Goal: Find contact information: Find contact information

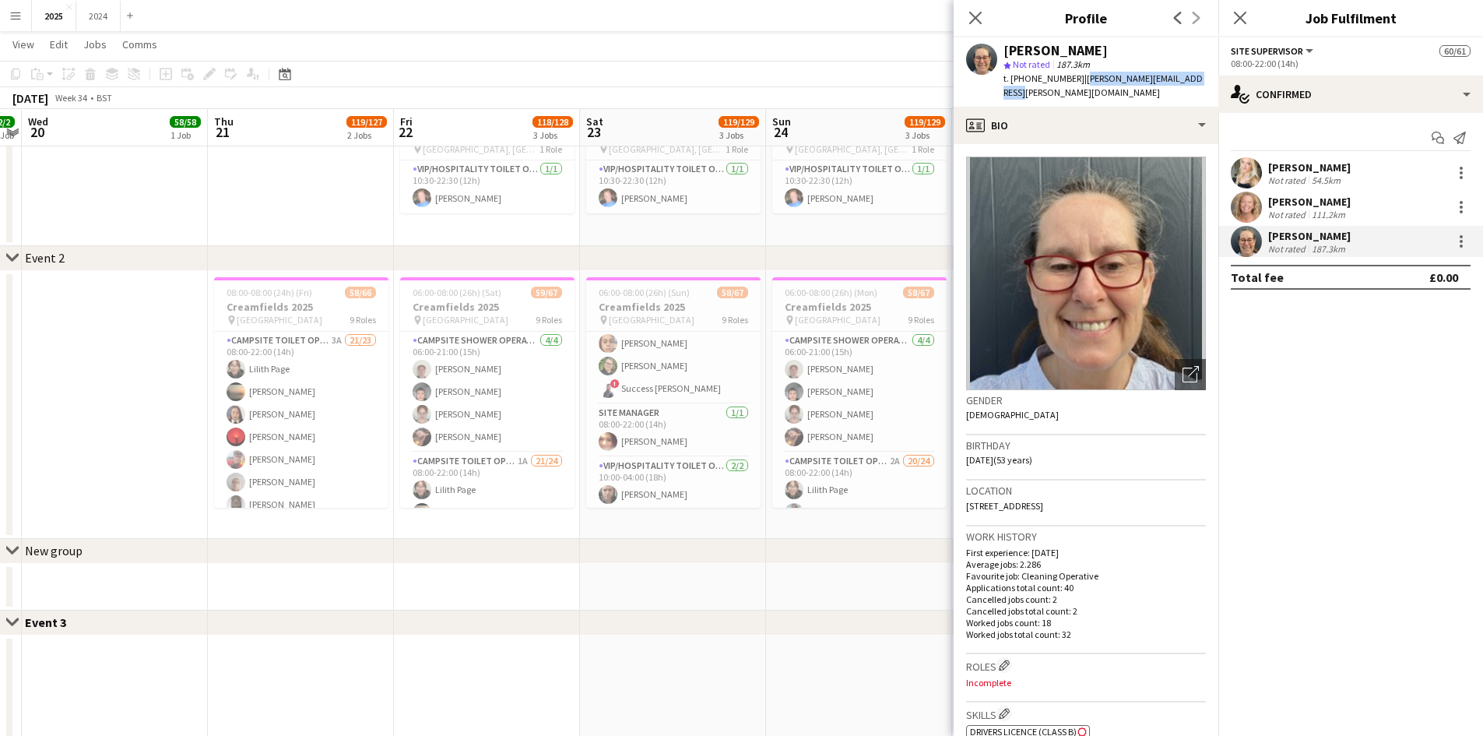
scroll to position [520, 0]
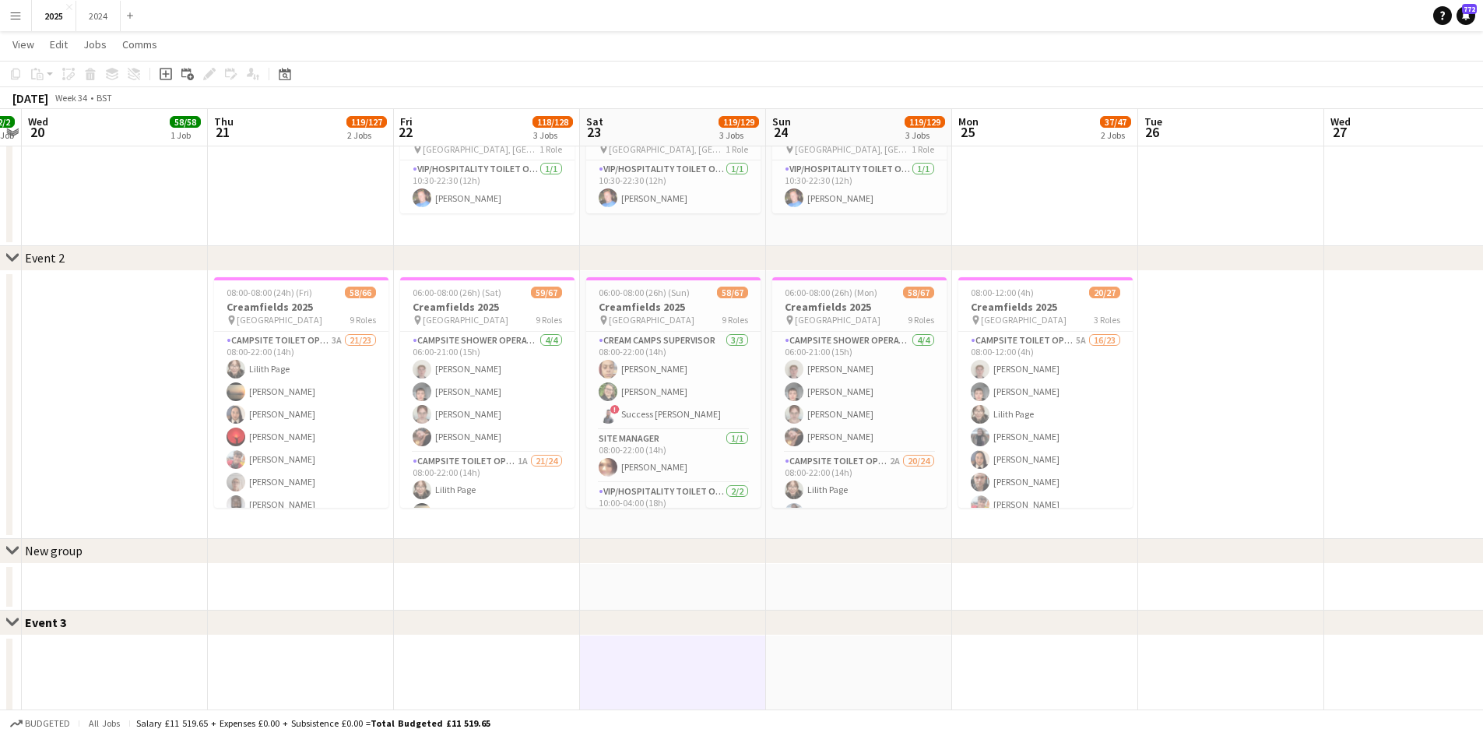
scroll to position [778, 0]
click at [666, 366] on app-card-role "Site Manager [DATE] 08:00-22:00 (14h) [PERSON_NAME]" at bounding box center [673, 370] width 174 height 53
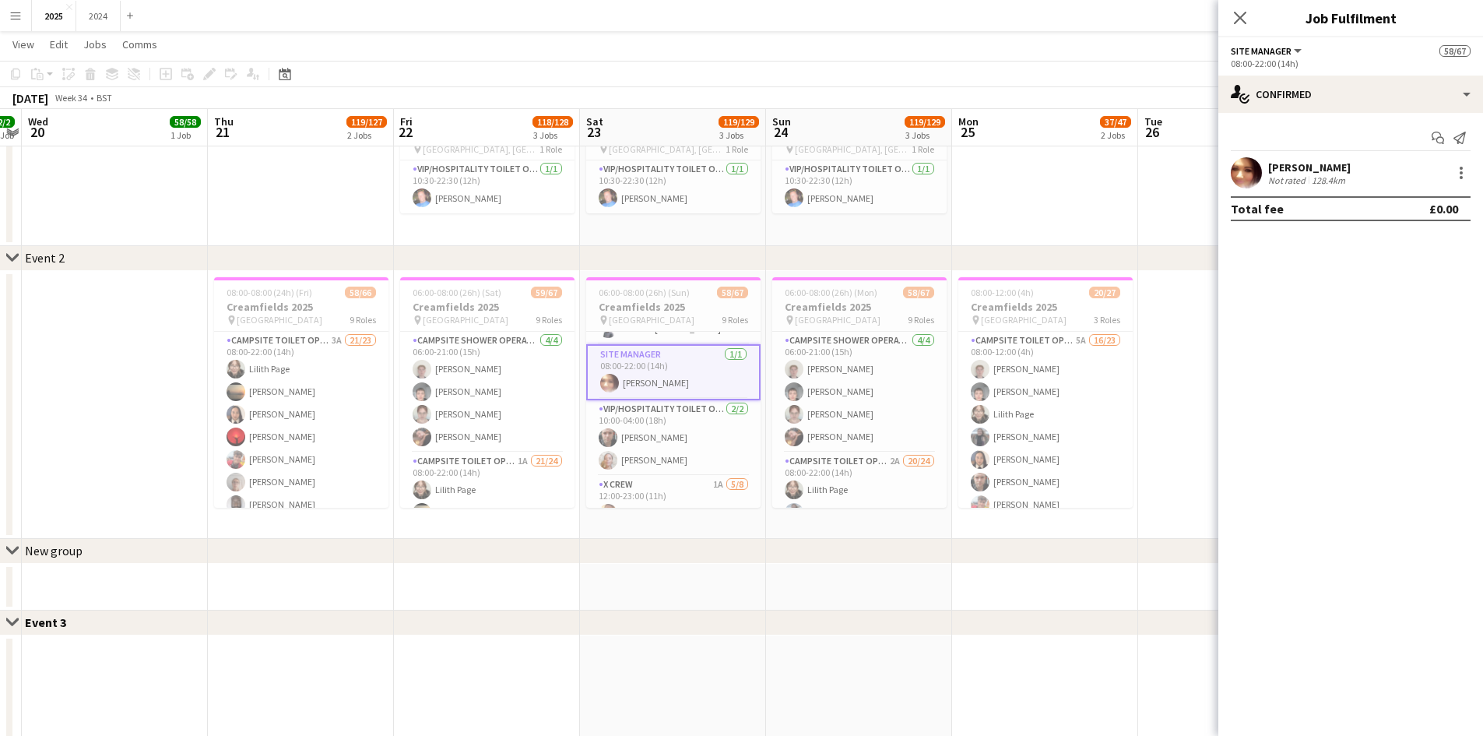
click at [1334, 167] on div "[PERSON_NAME]" at bounding box center [1309, 167] width 83 height 14
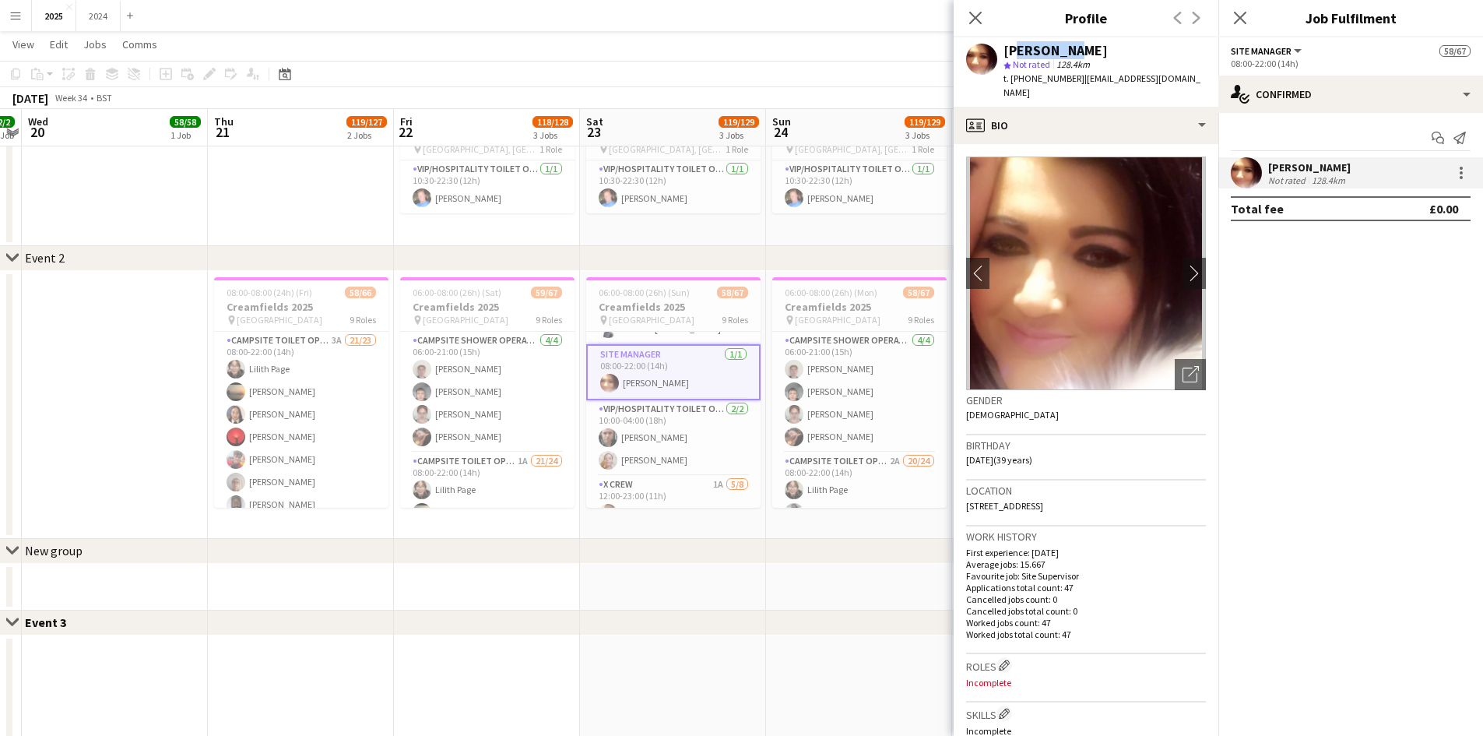
drag, startPoint x: 1080, startPoint y: 47, endPoint x: 1007, endPoint y: 48, distance: 72.4
click at [1007, 48] on div "[PERSON_NAME]" at bounding box center [1104, 51] width 202 height 14
click at [1056, 52] on div "[PERSON_NAME]" at bounding box center [1055, 51] width 104 height 14
drag, startPoint x: 1077, startPoint y: 47, endPoint x: 996, endPoint y: 48, distance: 81.0
click at [996, 48] on div "[PERSON_NAME] star Not rated 128.4km t. [PHONE_NUMBER] | [EMAIL_ADDRESS][DOMAIN…" at bounding box center [1086, 71] width 265 height 69
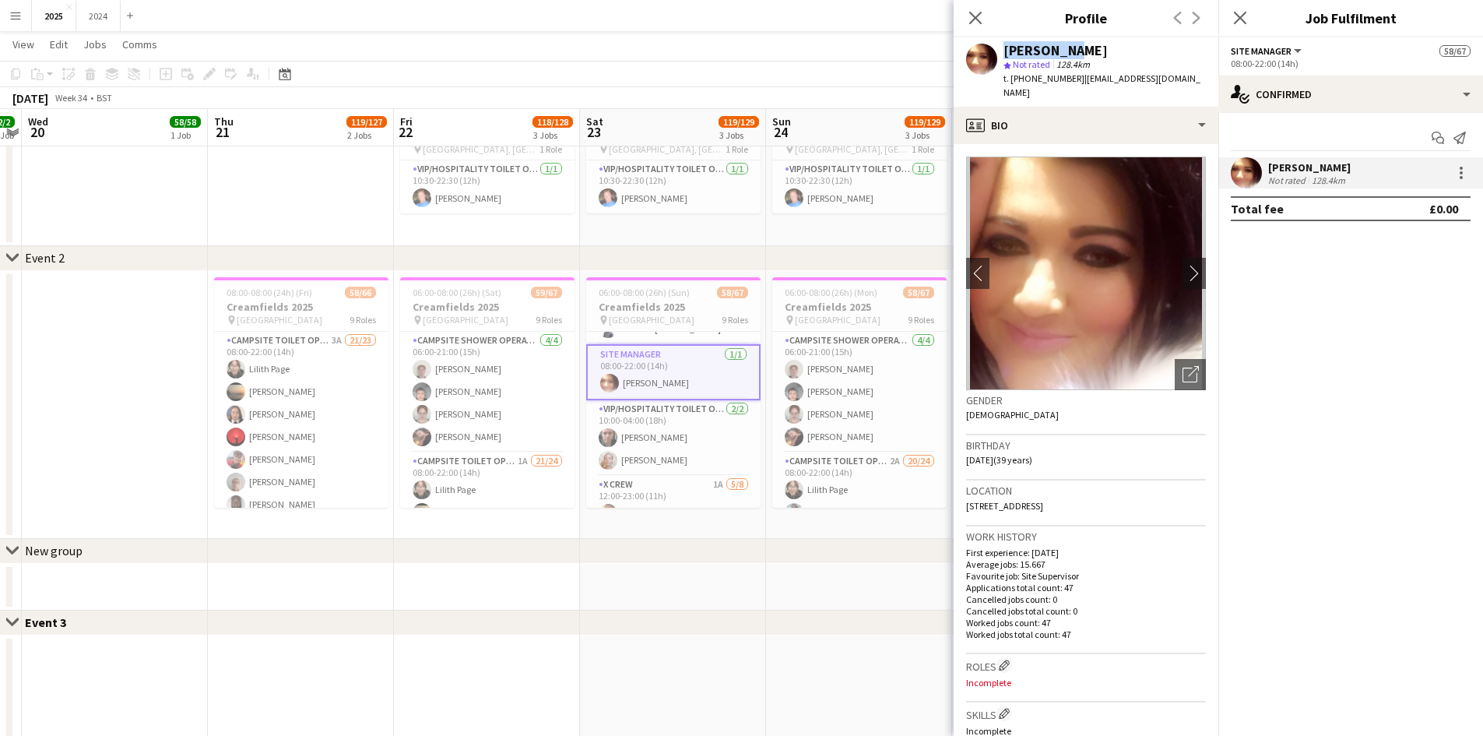
drag, startPoint x: 1019, startPoint y: 52, endPoint x: 1009, endPoint y: 44, distance: 12.8
copy div "[PERSON_NAME]"
click at [1105, 47] on div "[PERSON_NAME]" at bounding box center [1104, 51] width 202 height 14
click at [1068, 47] on div "[PERSON_NAME]" at bounding box center [1055, 51] width 104 height 14
drag, startPoint x: 1077, startPoint y: 50, endPoint x: 1006, endPoint y: 46, distance: 70.2
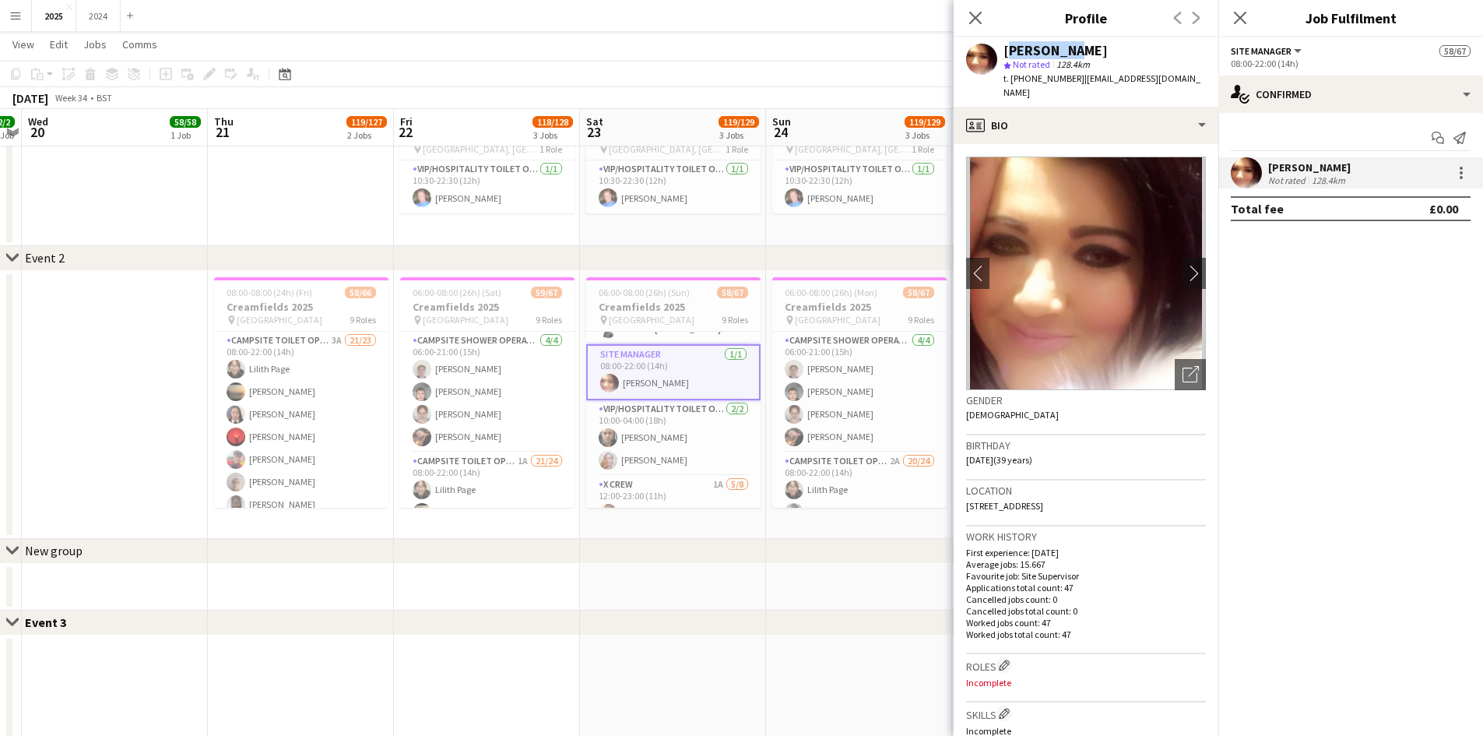
click at [1006, 46] on div "[PERSON_NAME]" at bounding box center [1104, 51] width 202 height 14
copy div "[PERSON_NAME]"
drag, startPoint x: 1190, startPoint y: 78, endPoint x: 1012, endPoint y: 81, distance: 178.3
click at [1012, 81] on div "[PERSON_NAME] star Not rated 128.4km t. [PHONE_NUMBER] | [EMAIL_ADDRESS][DOMAIN…" at bounding box center [1086, 71] width 265 height 69
copy div "[PHONE_NUMBER] | [EMAIL_ADDRESS][DOMAIN_NAME]"
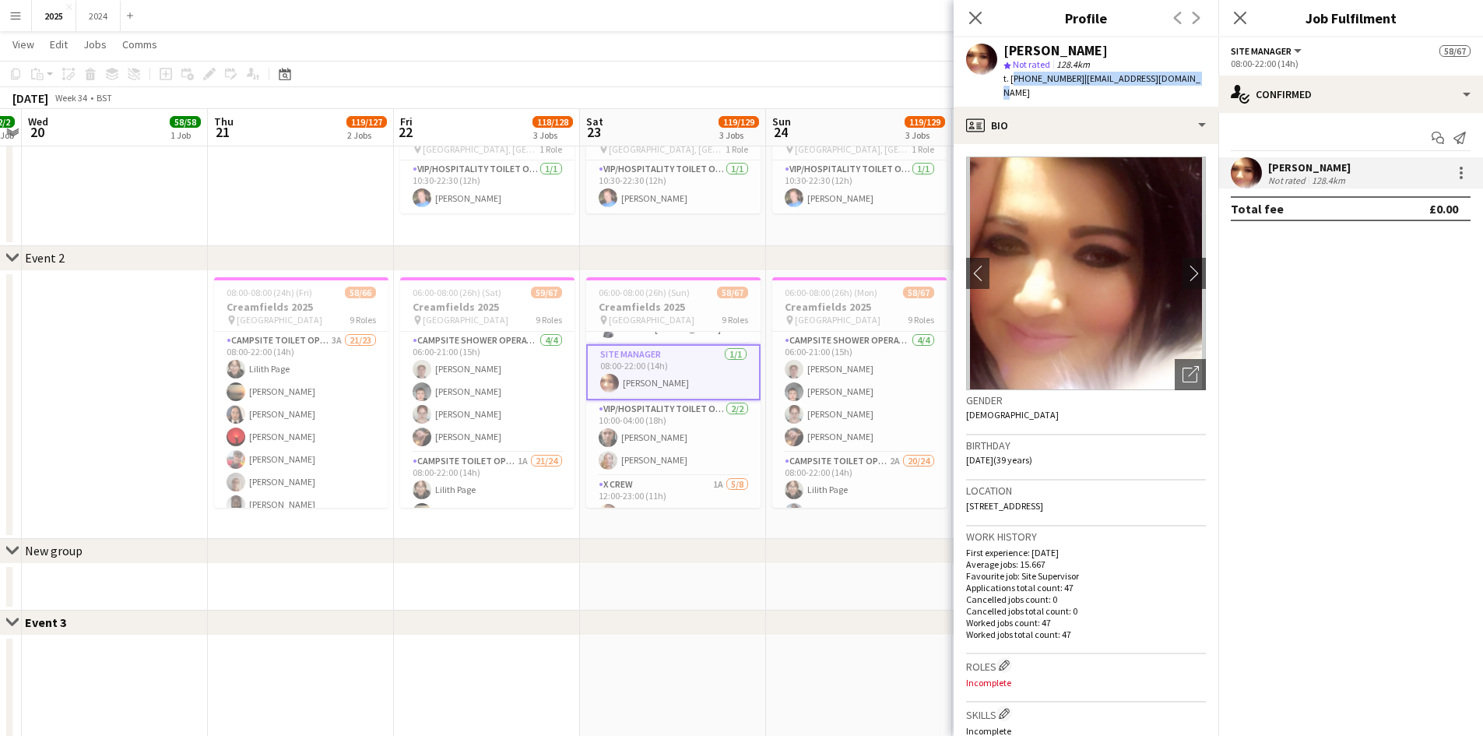
click at [864, 244] on app-date-cell "08:00-06:00 (22h) (Mon) 60/61 Reading Festival 2025 pin Richfield Avenue 6 Role…" at bounding box center [859, 54] width 186 height 383
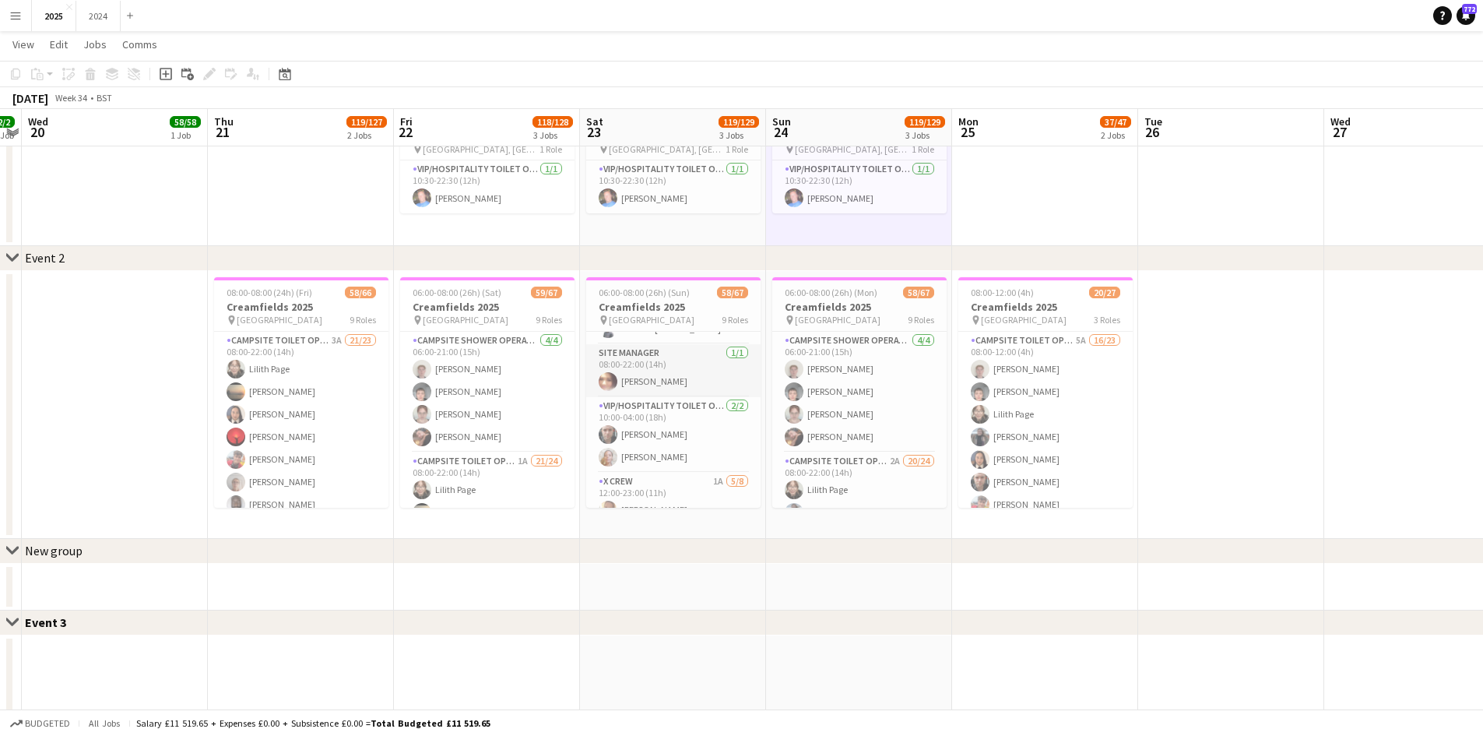
click at [662, 384] on app-card-role "Site Manager [DATE] 08:00-22:00 (14h) [PERSON_NAME]" at bounding box center [673, 370] width 174 height 53
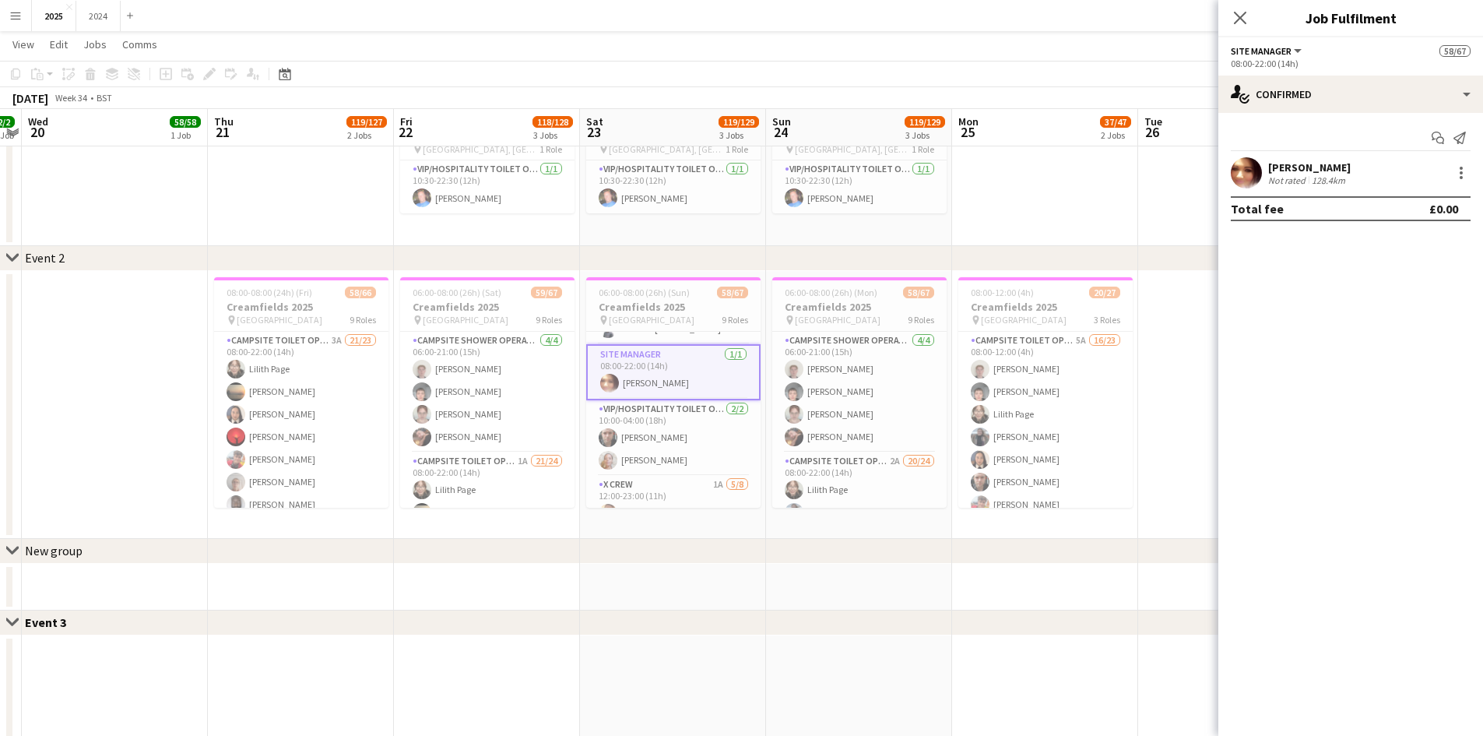
click at [1320, 163] on div "[PERSON_NAME]" at bounding box center [1309, 167] width 83 height 14
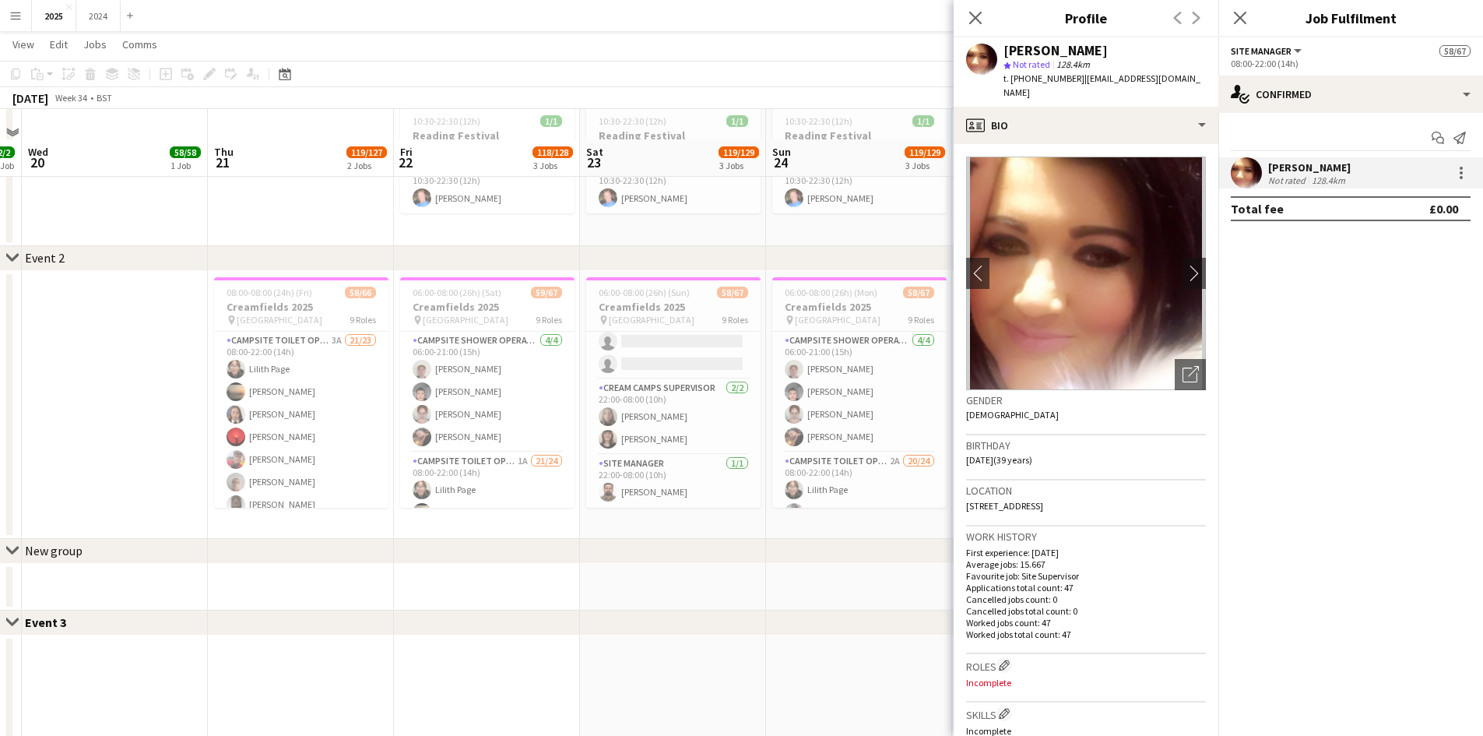
scroll to position [389, 0]
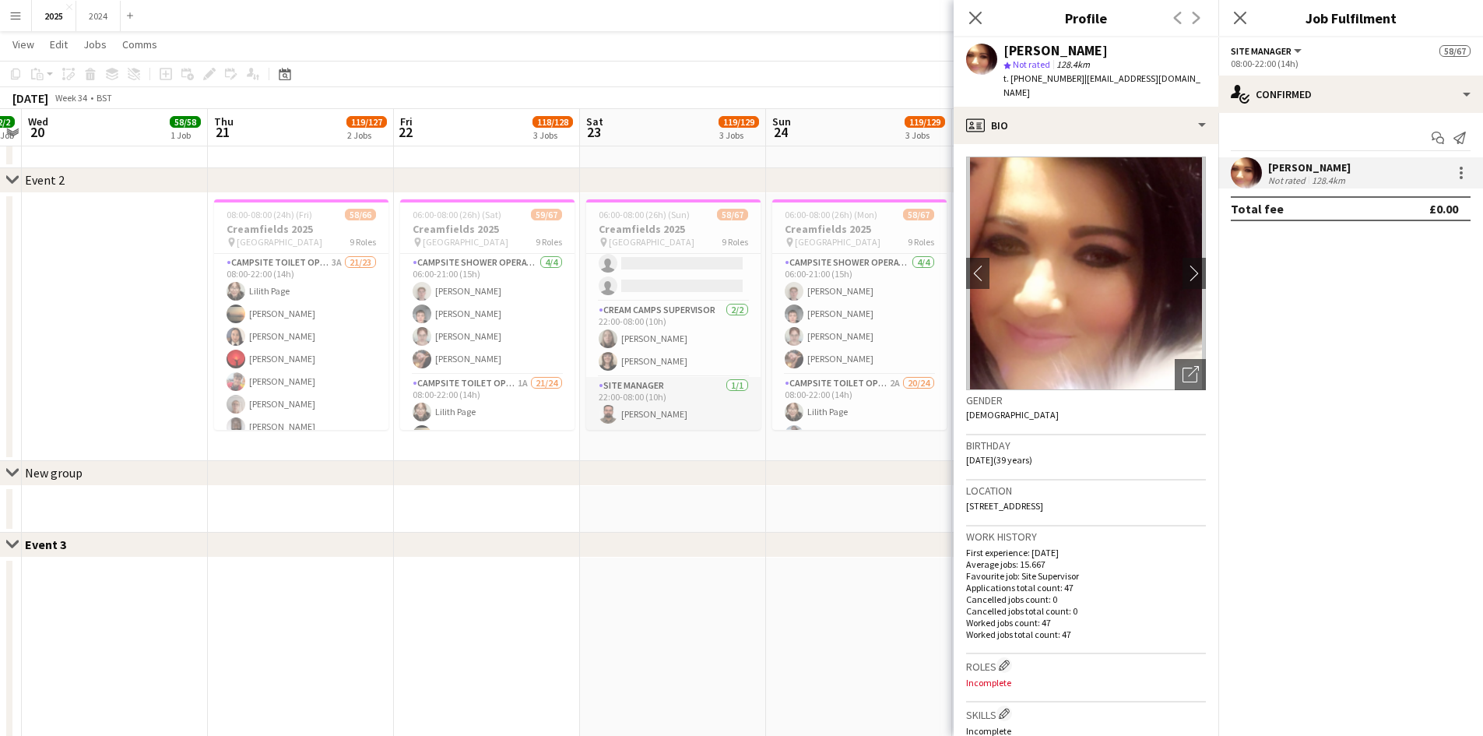
click at [698, 409] on app-card-role "Site Manager [DATE] 22:00-08:00 (10h) [PERSON_NAME]" at bounding box center [673, 403] width 174 height 53
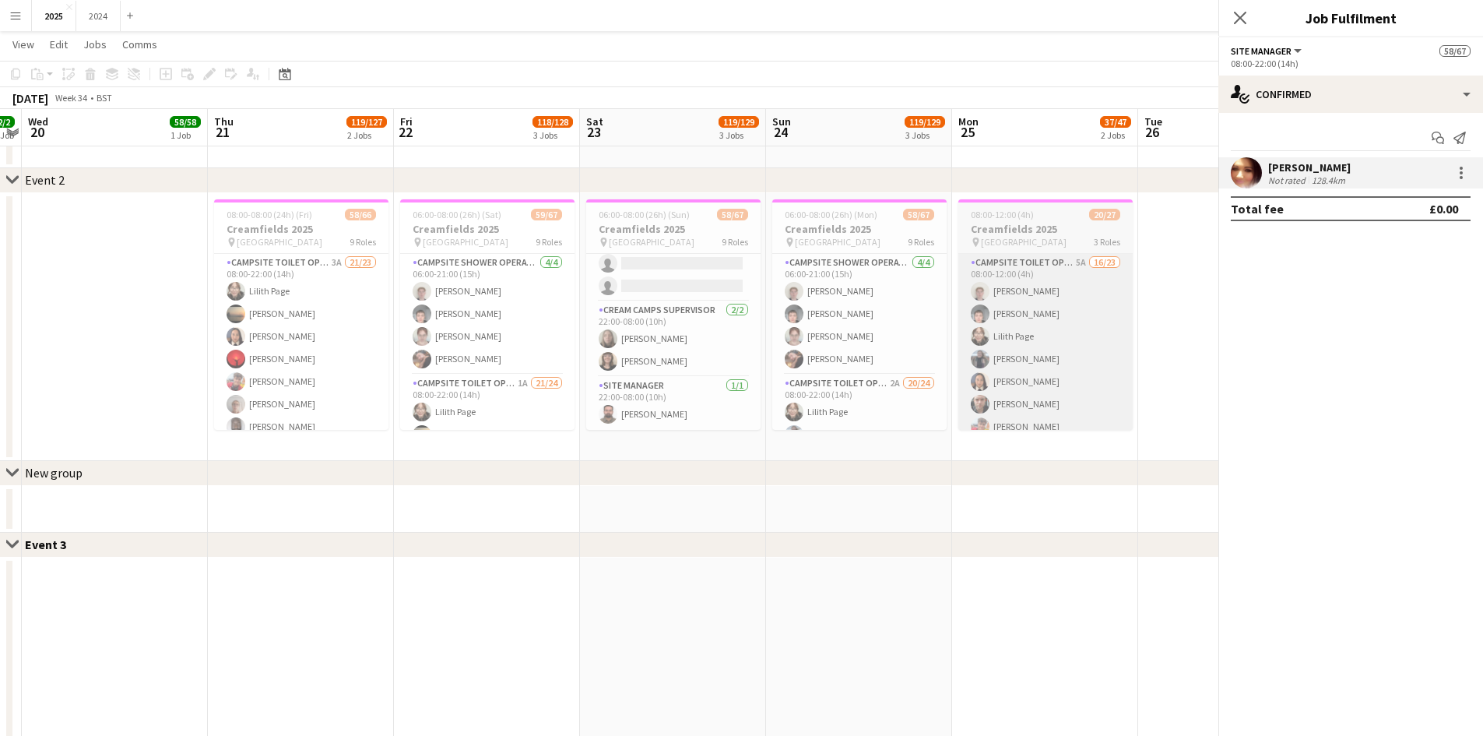
scroll to position [1610, 0]
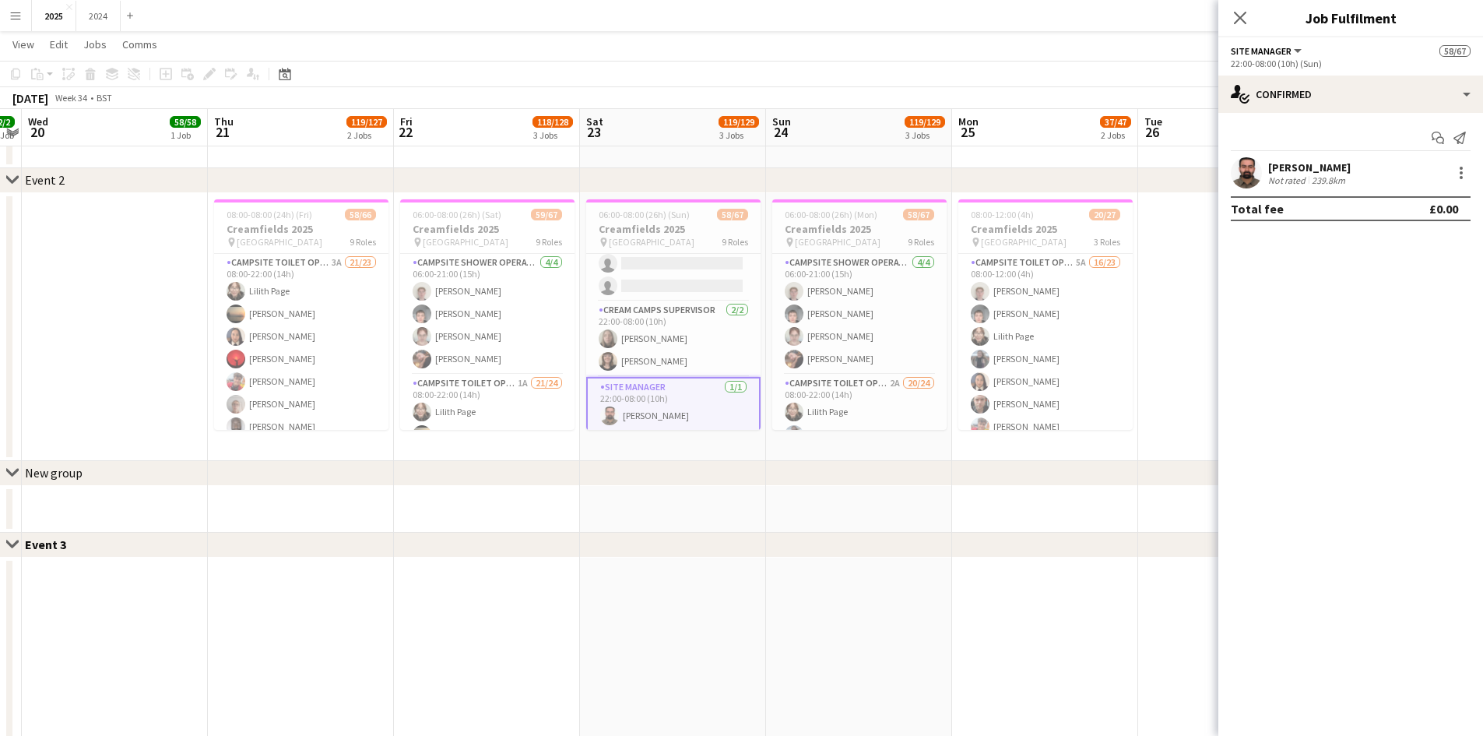
click at [1288, 190] on app-confirmed-crew "[PERSON_NAME] Not rated 239.8km Total fee £0.00" at bounding box center [1350, 189] width 265 height 64
click at [1292, 178] on div "Not rated" at bounding box center [1288, 180] width 40 height 12
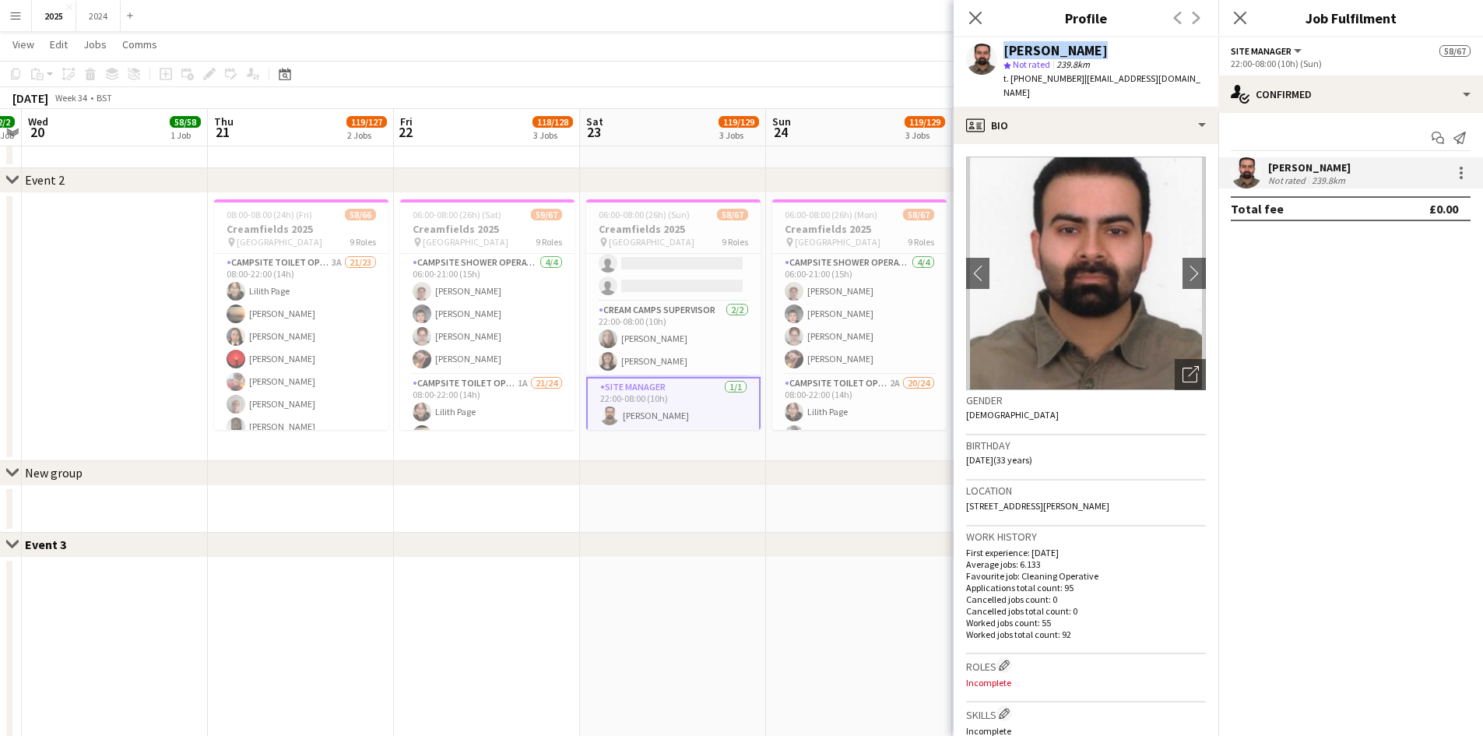
drag, startPoint x: 1094, startPoint y: 56, endPoint x: 1048, endPoint y: 48, distance: 46.6
click at [995, 49] on div "[PERSON_NAME] star Not rated 239.8km t. [PHONE_NUMBER] | [EMAIL_ADDRESS][DOMAIN…" at bounding box center [1086, 71] width 265 height 69
copy div "[PERSON_NAME]"
drag, startPoint x: 1087, startPoint y: 51, endPoint x: 1095, endPoint y: 53, distance: 8.1
click at [1088, 51] on div "[PERSON_NAME]" at bounding box center [1104, 51] width 202 height 14
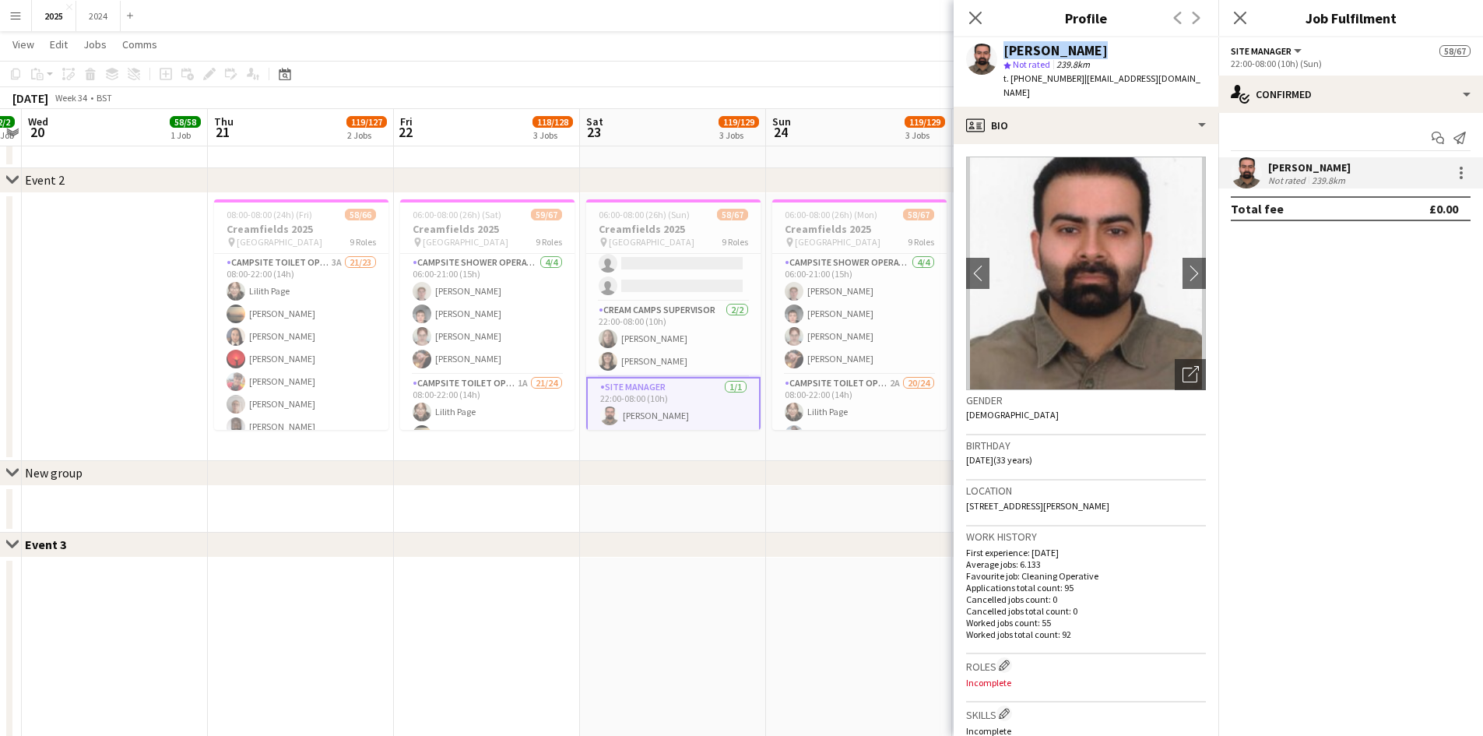
click at [1085, 53] on div "[PERSON_NAME]" at bounding box center [1055, 51] width 104 height 14
drag, startPoint x: 1085, startPoint y: 53, endPoint x: 1014, endPoint y: 49, distance: 70.9
click at [1014, 49] on div "[PERSON_NAME]" at bounding box center [1055, 51] width 104 height 14
drag, startPoint x: 1149, startPoint y: 76, endPoint x: 1011, endPoint y: 76, distance: 137.8
click at [1011, 76] on div "[PERSON_NAME] star Not rated 239.8km t. [PHONE_NUMBER] | [EMAIL_ADDRESS][DOMAIN…" at bounding box center [1086, 71] width 265 height 69
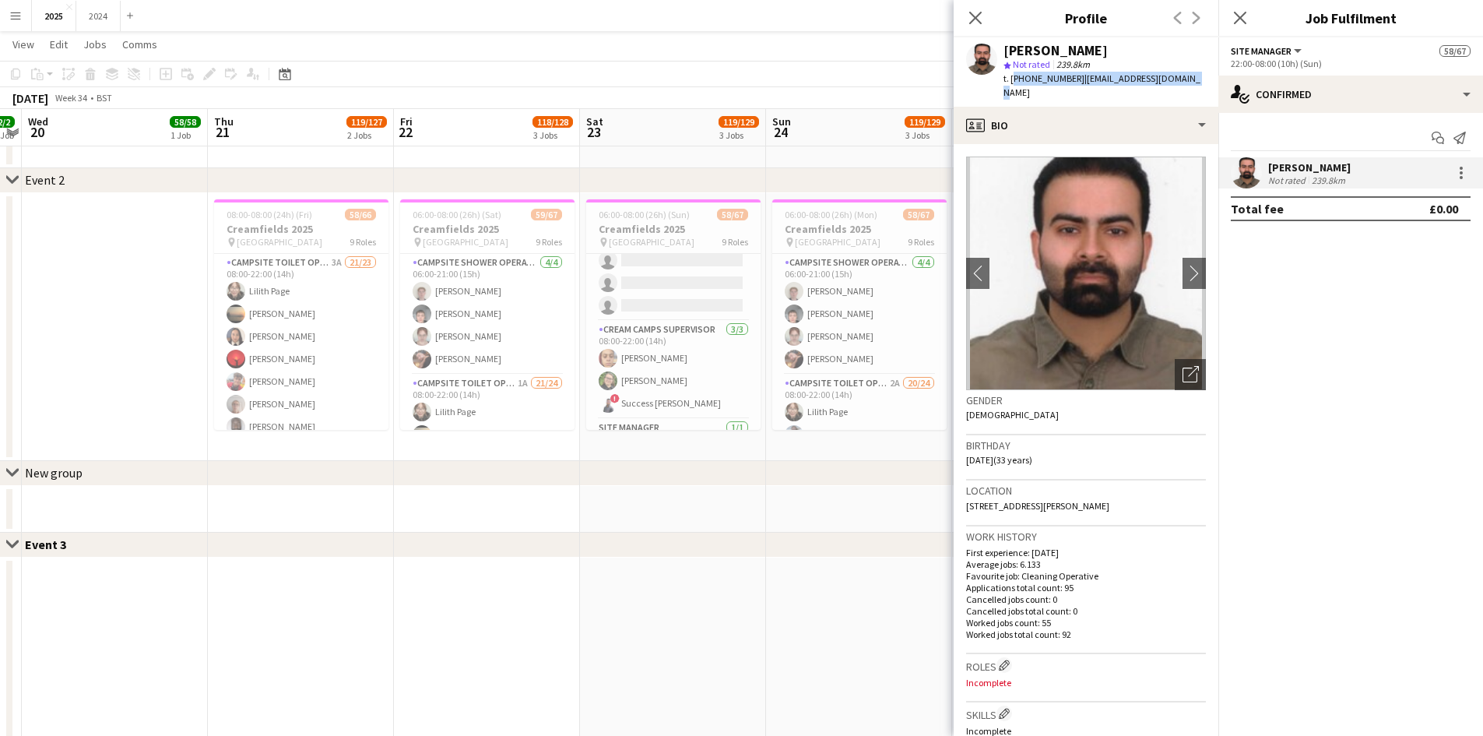
scroll to position [598, 0]
click at [712, 395] on app-card-role "Cream Camps Supervisor [DATE] 08:00-22:00 (14h) [PERSON_NAME] [PERSON_NAME] ! S…" at bounding box center [673, 398] width 174 height 98
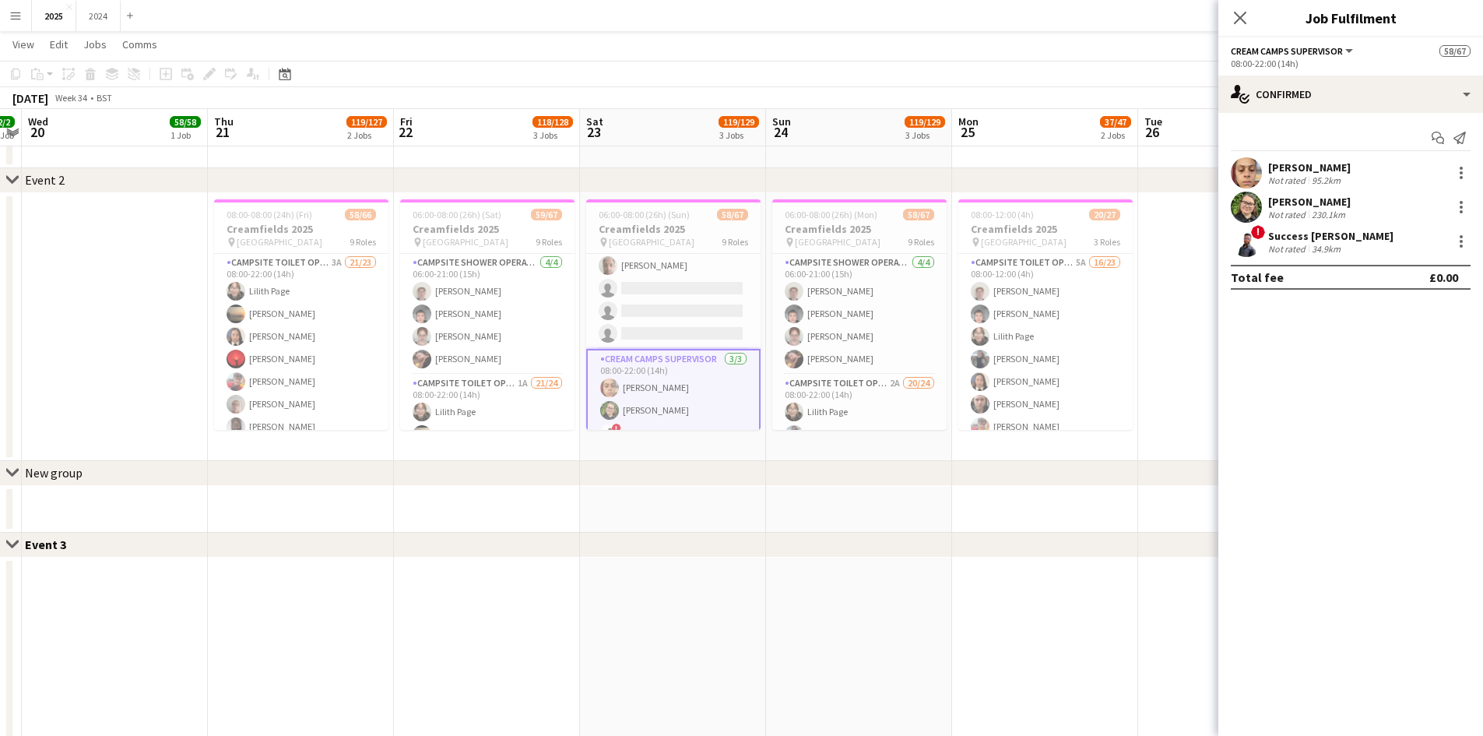
click at [1304, 213] on div "Not rated" at bounding box center [1288, 215] width 40 height 12
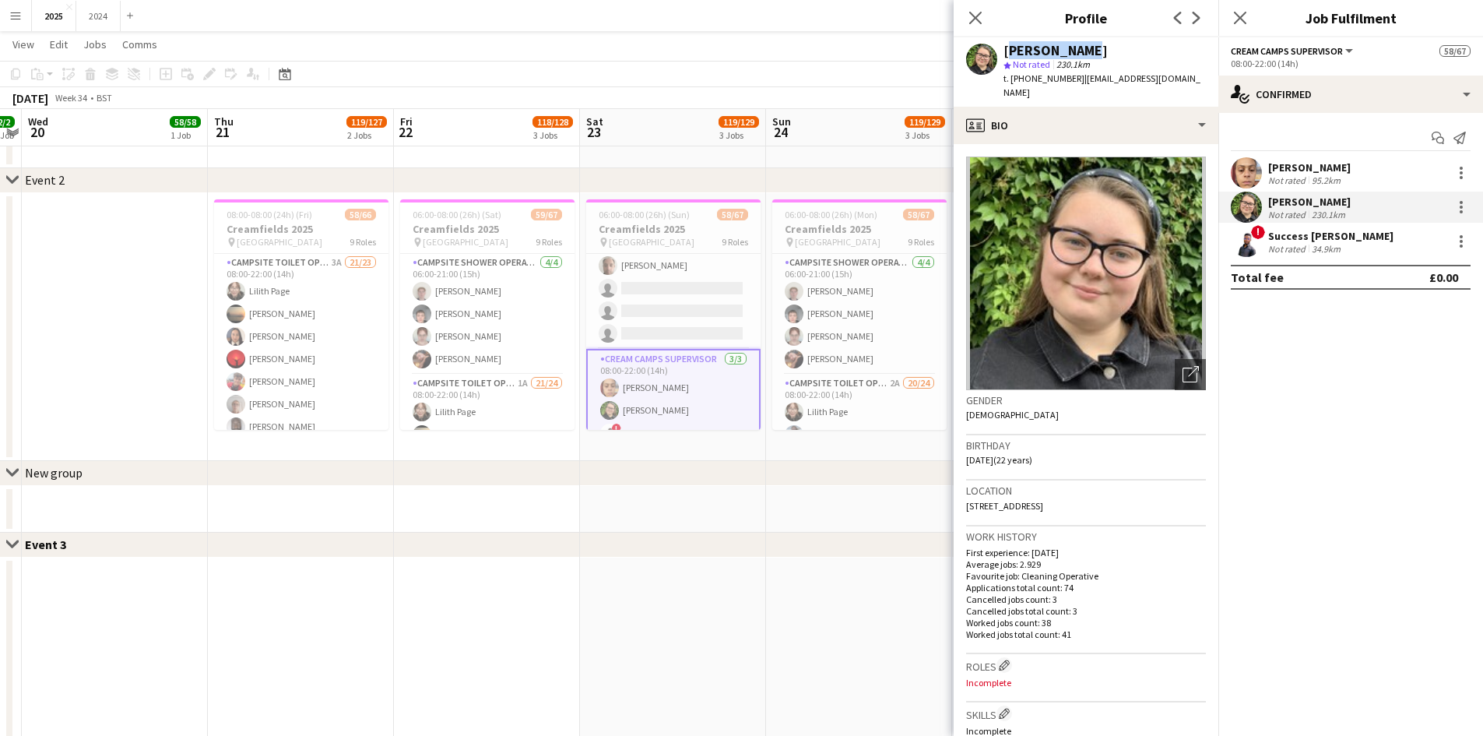
drag, startPoint x: 1098, startPoint y: 48, endPoint x: 1004, endPoint y: 45, distance: 94.2
click at [1004, 45] on div "[PERSON_NAME]" at bounding box center [1104, 51] width 202 height 14
copy div "[PERSON_NAME]"
drag, startPoint x: 1180, startPoint y: 77, endPoint x: 1011, endPoint y: 80, distance: 168.9
click at [1011, 80] on div "[PERSON_NAME] star Not rated 230.1km t. [PHONE_NUMBER] | [EMAIL_ADDRESS][DOMAIN…" at bounding box center [1086, 71] width 265 height 69
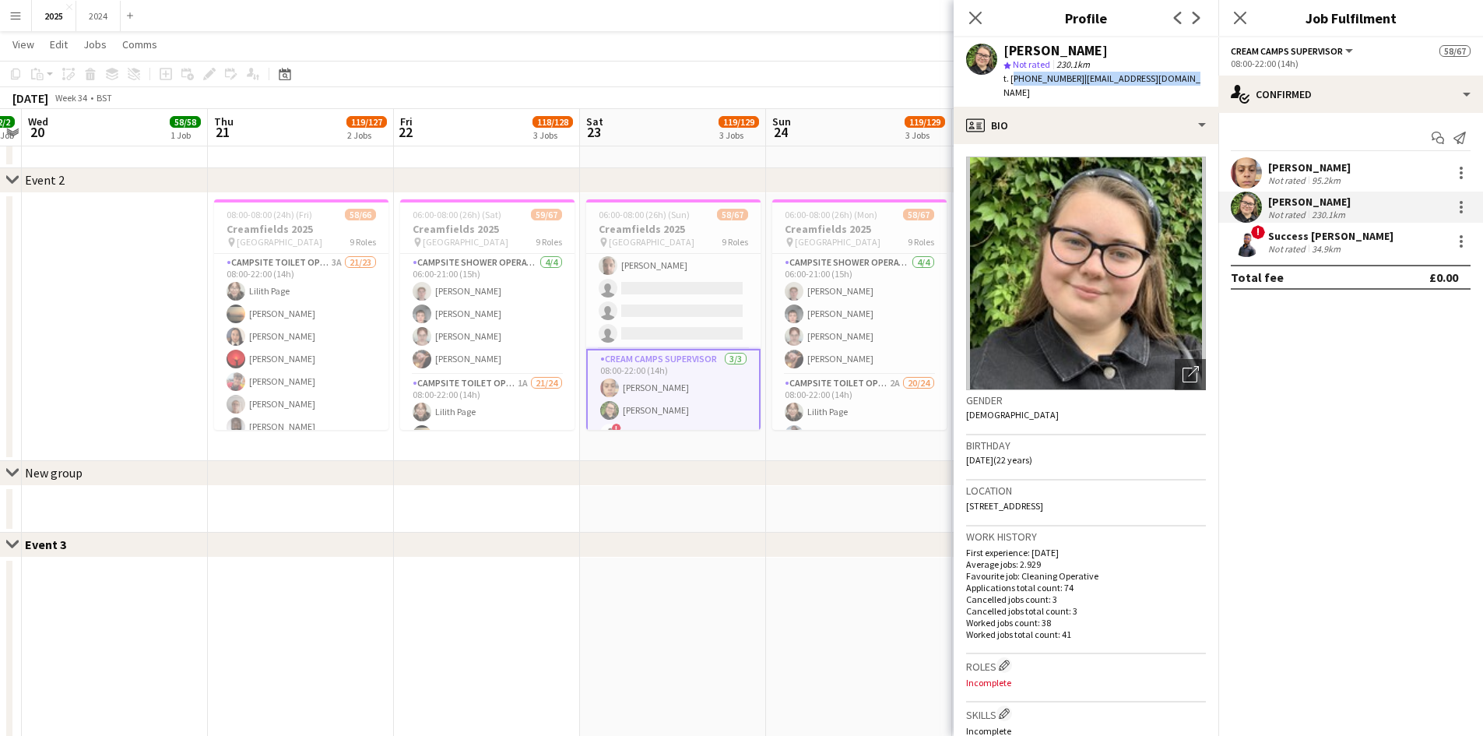
copy div "[PHONE_NUMBER] | [EMAIL_ADDRESS][DOMAIN_NAME]"
